Goal: Answer question/provide support

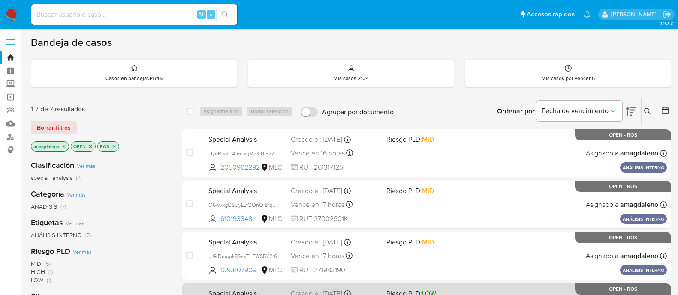
scroll to position [92, 0]
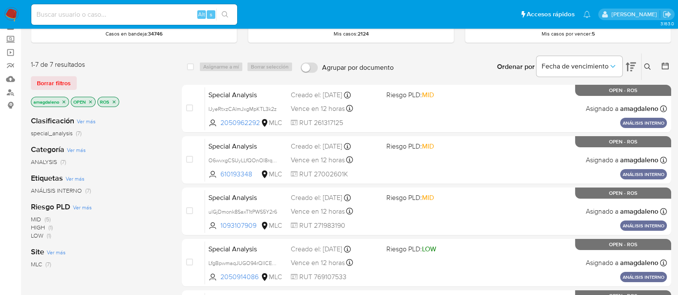
scroll to position [46, 0]
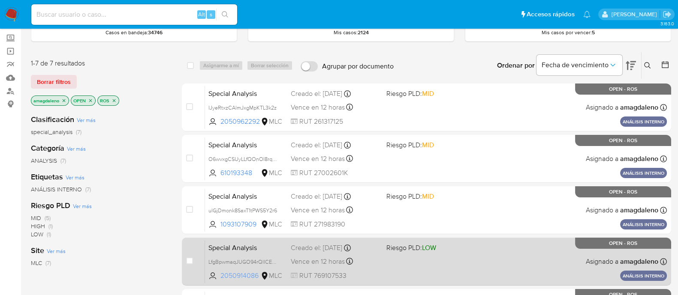
click at [241, 274] on span "2050914086" at bounding box center [239, 275] width 39 height 9
click at [397, 261] on span at bounding box center [430, 262] width 89 height 2
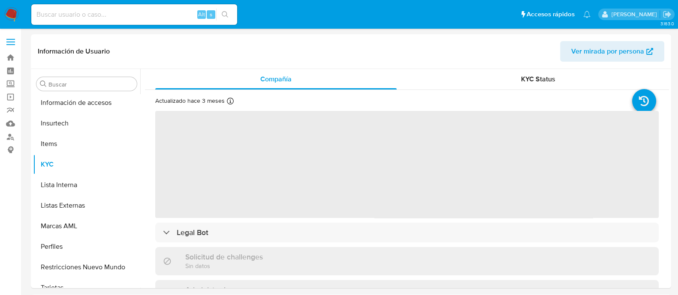
scroll to position [424, 0]
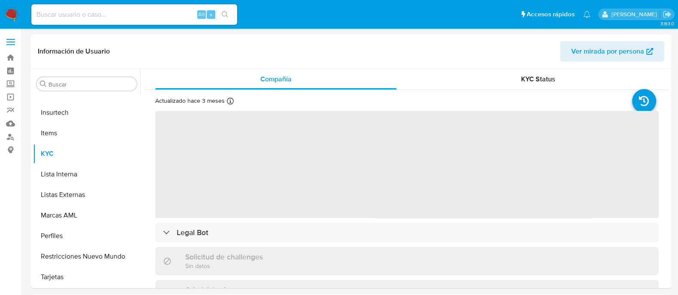
select select "10"
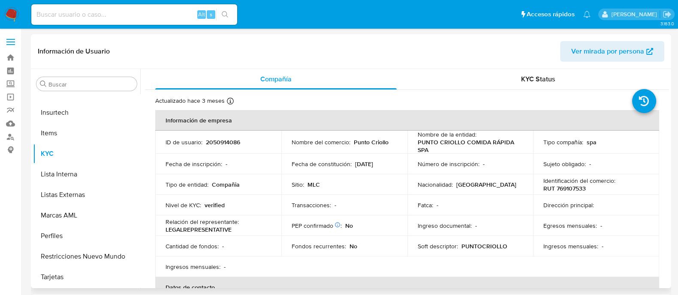
click at [224, 143] on p "2050914086" at bounding box center [223, 143] width 34 height 8
copy p "2050914086"
click at [564, 188] on p "RUT 769107533" at bounding box center [564, 189] width 42 height 8
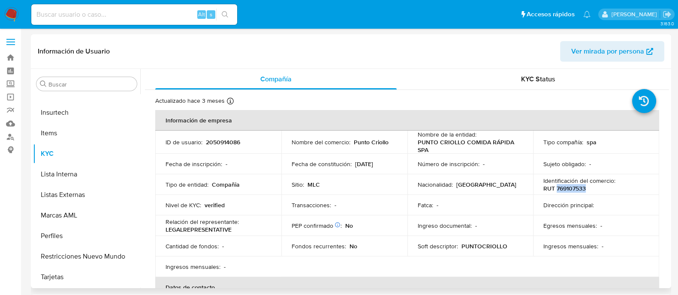
copy p "769107533"
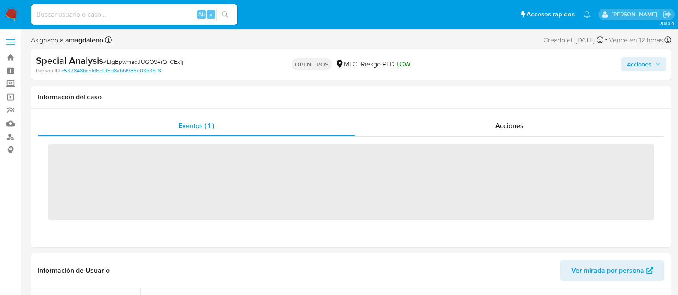
scroll to position [326, 0]
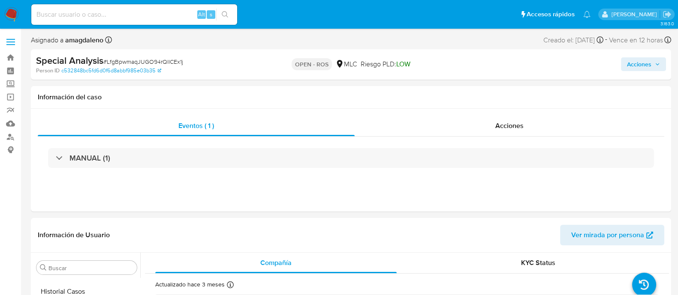
select select "10"
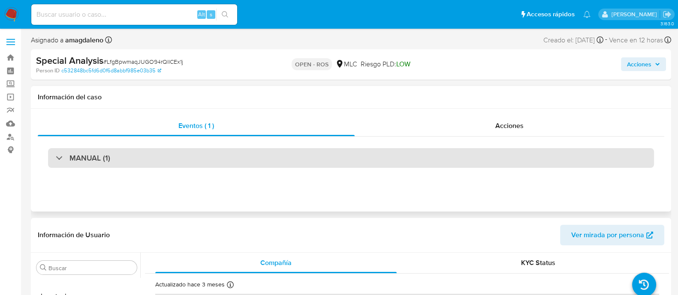
click at [429, 151] on div "MANUAL (1)" at bounding box center [351, 158] width 606 height 20
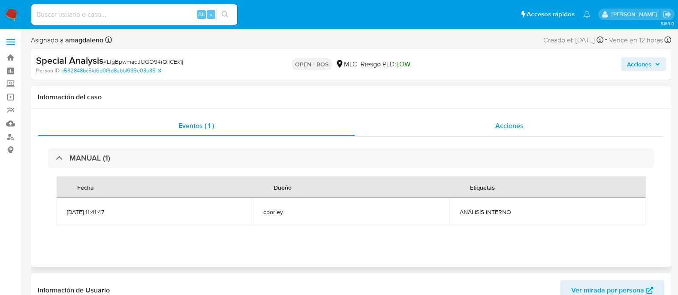
click at [437, 134] on div "Acciones" at bounding box center [510, 126] width 310 height 21
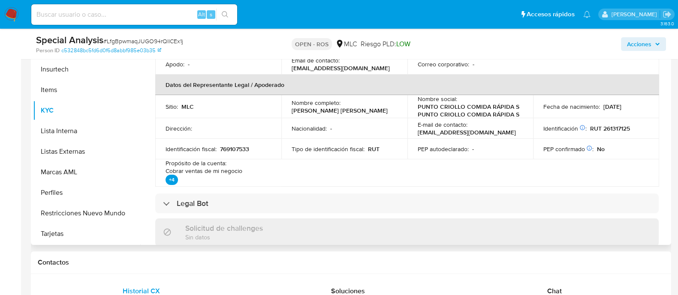
scroll to position [202, 0]
drag, startPoint x: 292, startPoint y: 109, endPoint x: 373, endPoint y: 113, distance: 81.6
click at [373, 113] on td "Nombre completo : [PERSON_NAME] [PERSON_NAME]" at bounding box center [344, 105] width 126 height 23
copy p "[PERSON_NAME] [PERSON_NAME]"
click at [609, 129] on p "RUT 261317125" at bounding box center [610, 128] width 40 height 8
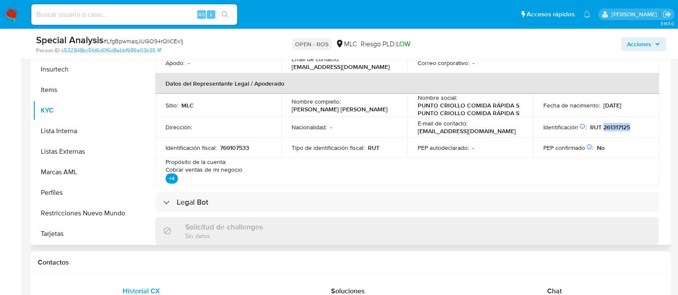
click at [609, 129] on p "RUT 261317125" at bounding box center [610, 128] width 40 height 8
copy p "261317125"
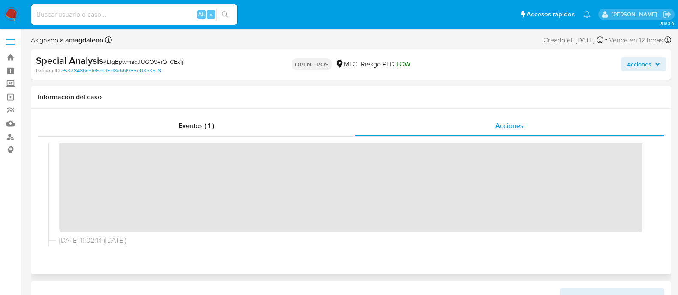
scroll to position [262, 0]
